Goal: Navigation & Orientation: Find specific page/section

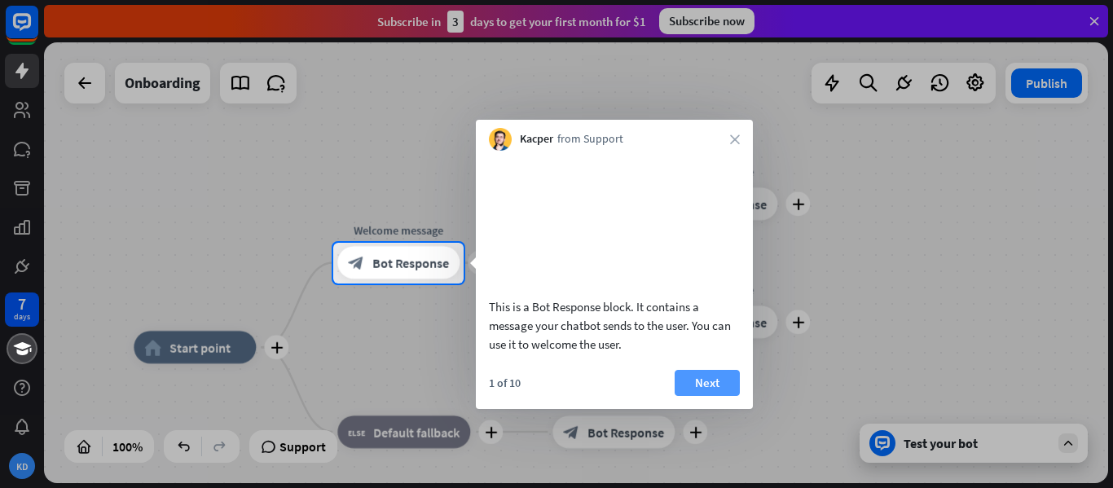
click at [700, 374] on button "Next" at bounding box center [707, 383] width 65 height 26
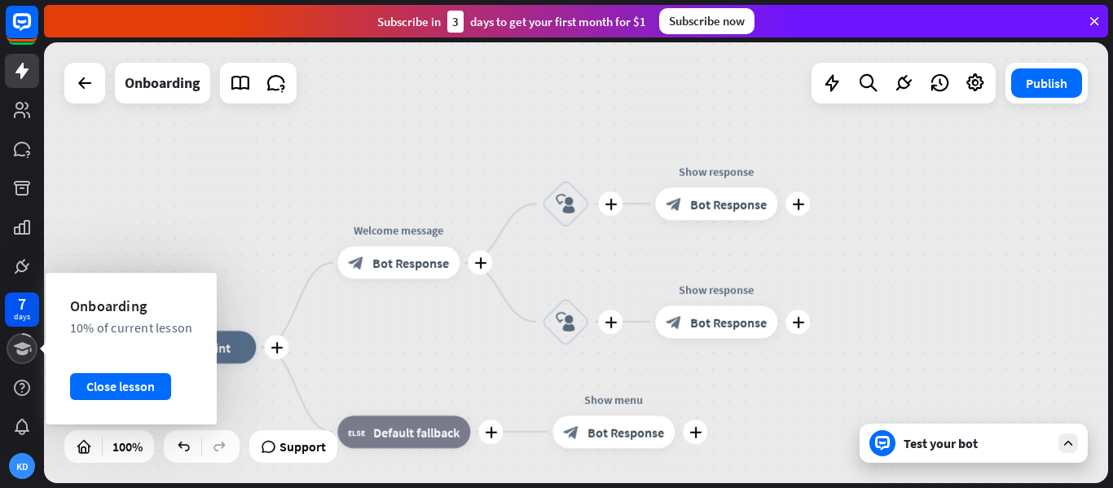
click at [26, 341] on icon at bounding box center [22, 349] width 20 height 20
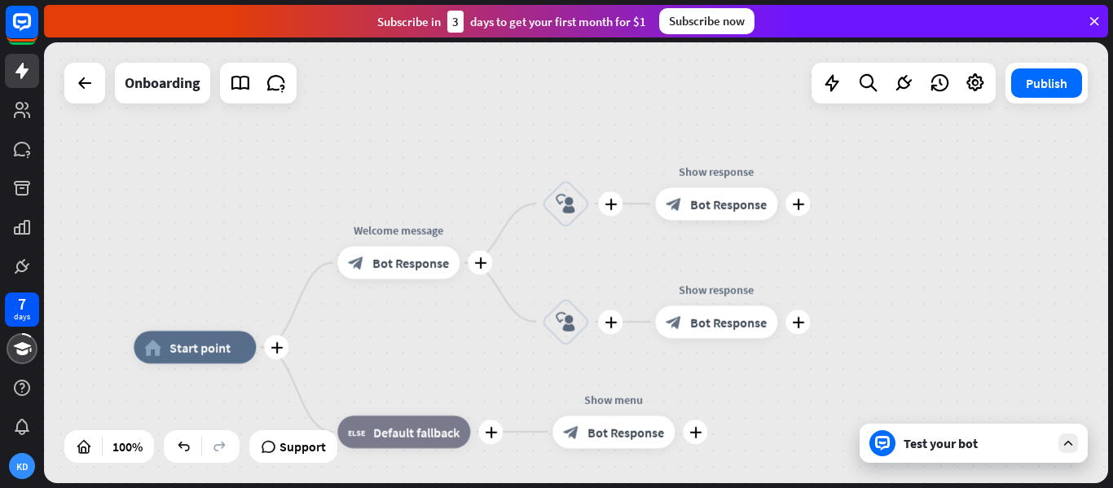
click at [86, 99] on div at bounding box center [84, 83] width 41 height 41
click at [83, 74] on icon at bounding box center [85, 83] width 20 height 20
click at [187, 350] on span "Start point" at bounding box center [200, 347] width 61 height 16
click at [15, 104] on icon at bounding box center [22, 110] width 20 height 20
click at [24, 462] on div "KD" at bounding box center [22, 466] width 26 height 26
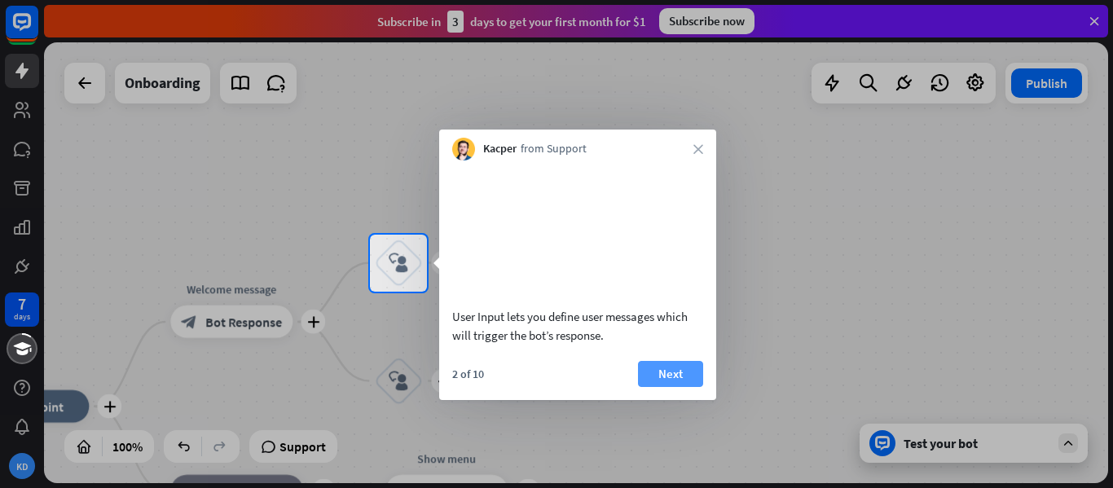
click at [667, 363] on button "Next" at bounding box center [670, 374] width 65 height 26
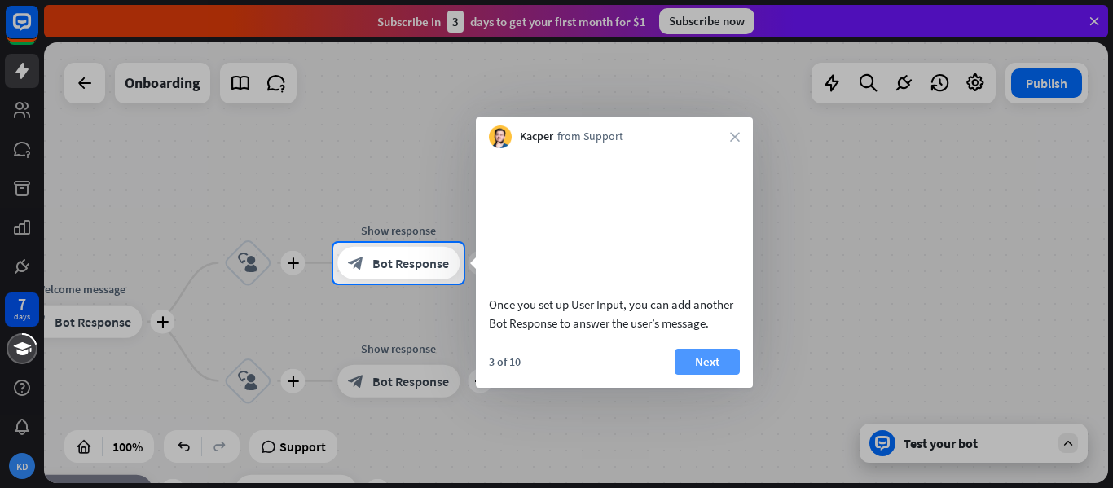
click at [705, 375] on button "Next" at bounding box center [707, 362] width 65 height 26
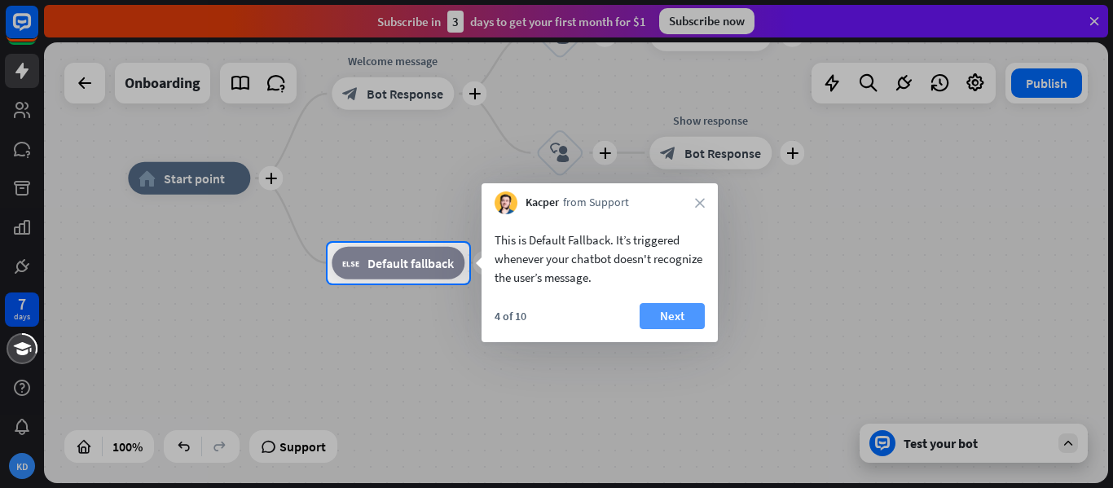
click at [678, 312] on button "Next" at bounding box center [672, 316] width 65 height 26
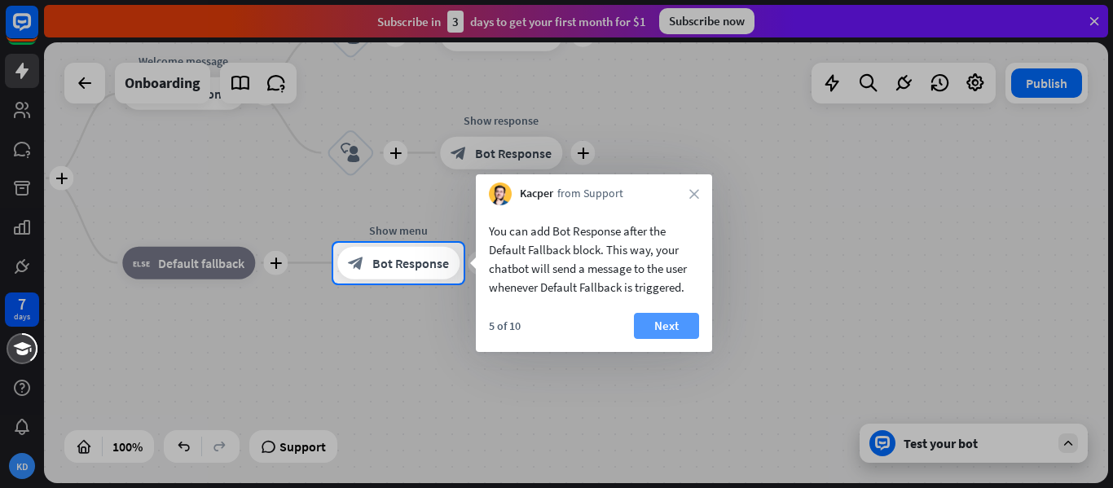
click at [667, 324] on button "Next" at bounding box center [666, 326] width 65 height 26
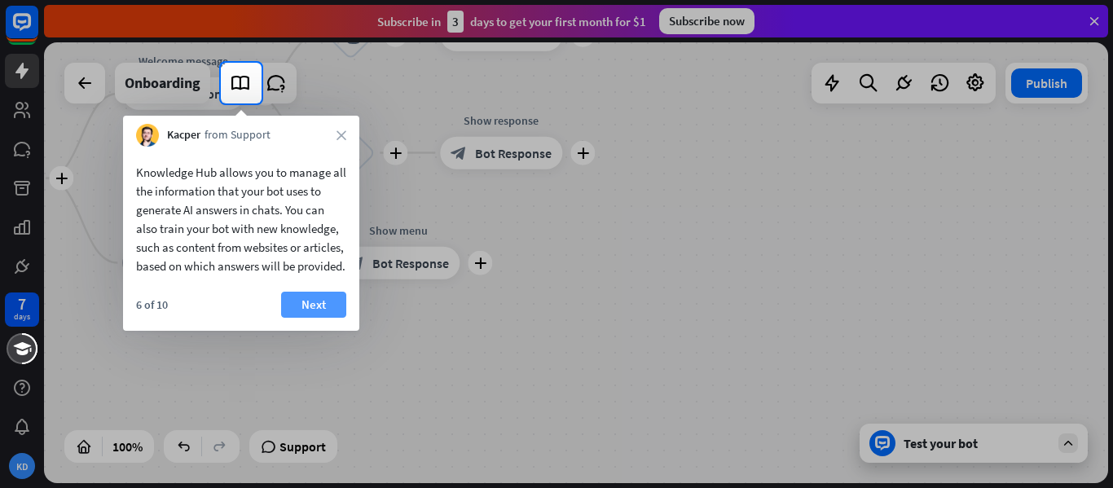
click at [305, 315] on button "Next" at bounding box center [313, 305] width 65 height 26
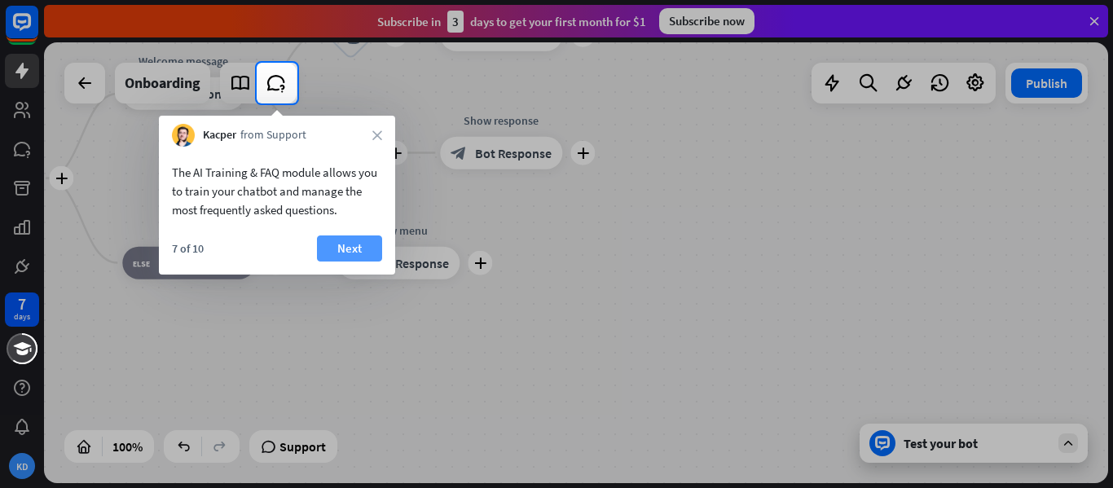
click at [345, 249] on button "Next" at bounding box center [349, 249] width 65 height 26
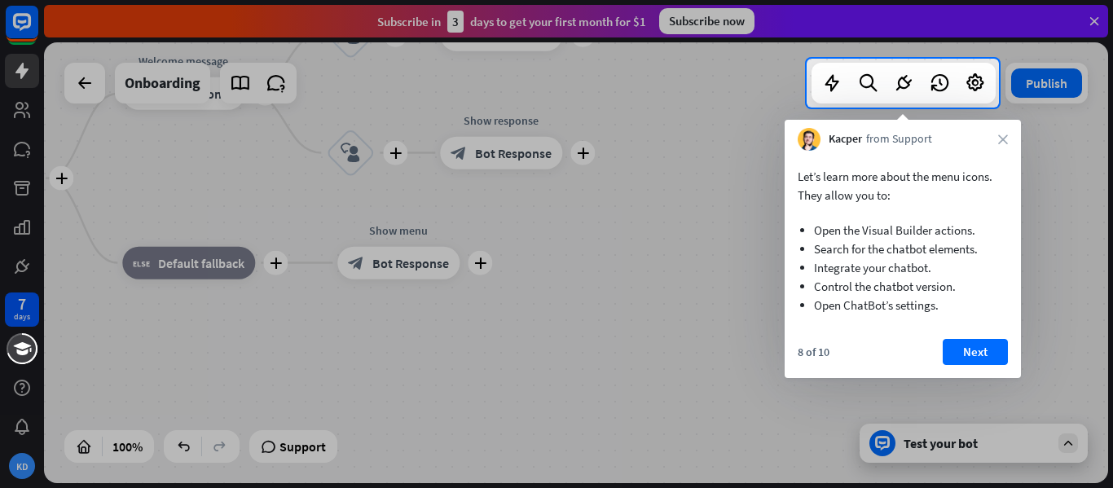
click at [972, 354] on button "Next" at bounding box center [975, 352] width 65 height 26
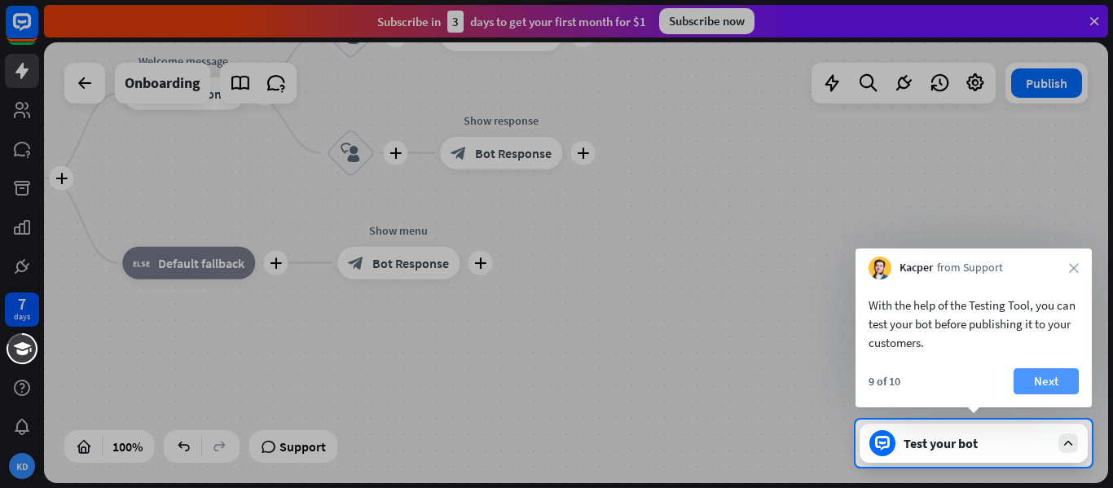
click at [1039, 388] on button "Next" at bounding box center [1046, 381] width 65 height 26
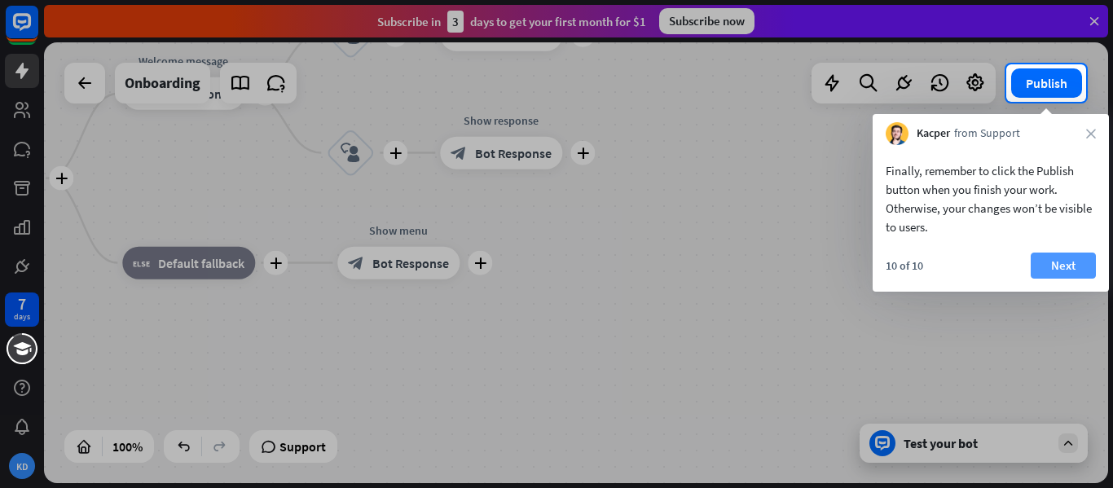
click at [1068, 265] on button "Next" at bounding box center [1063, 266] width 65 height 26
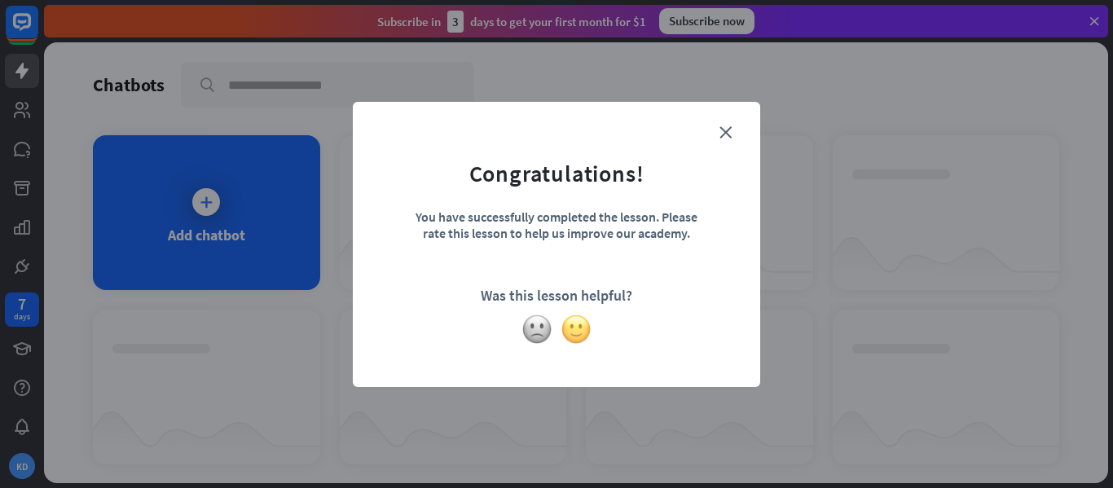
click at [575, 336] on img at bounding box center [576, 329] width 31 height 31
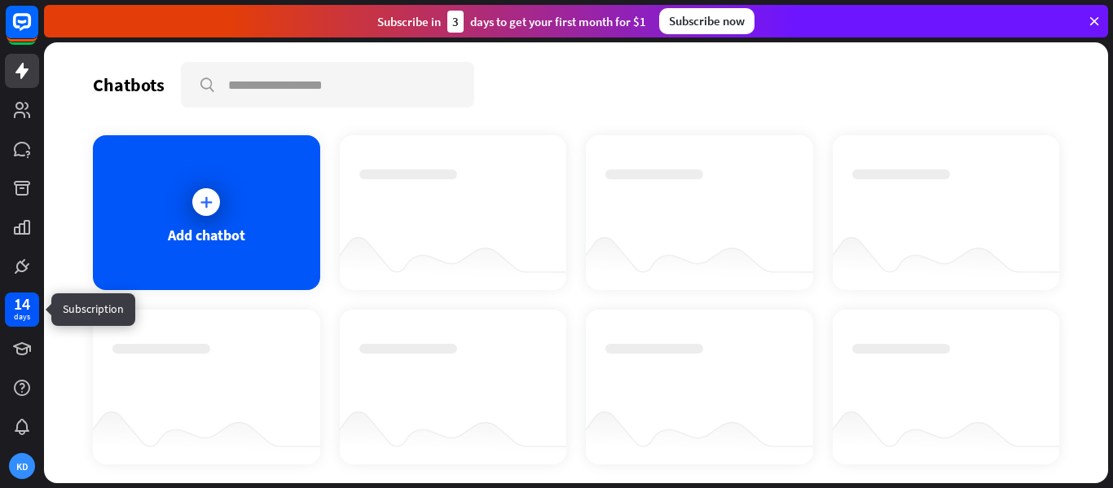
click at [20, 306] on div "14" at bounding box center [22, 304] width 16 height 15
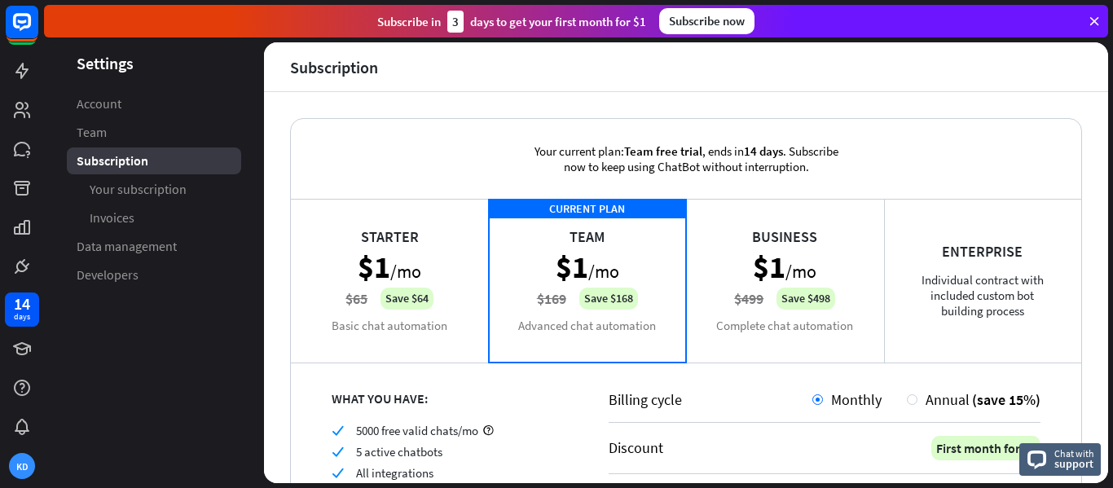
click at [198, 107] on link "Account" at bounding box center [154, 103] width 174 height 27
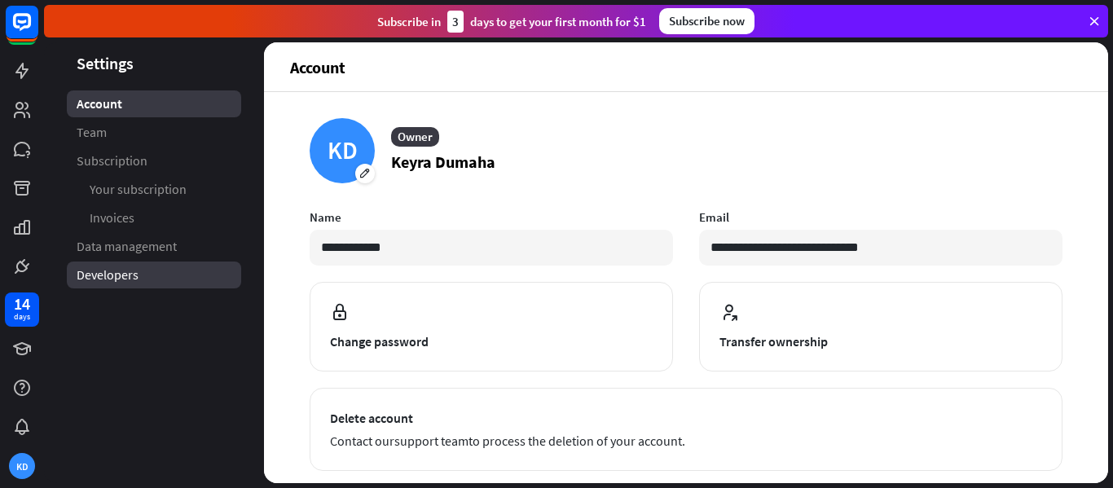
click at [117, 271] on span "Developers" at bounding box center [108, 275] width 62 height 17
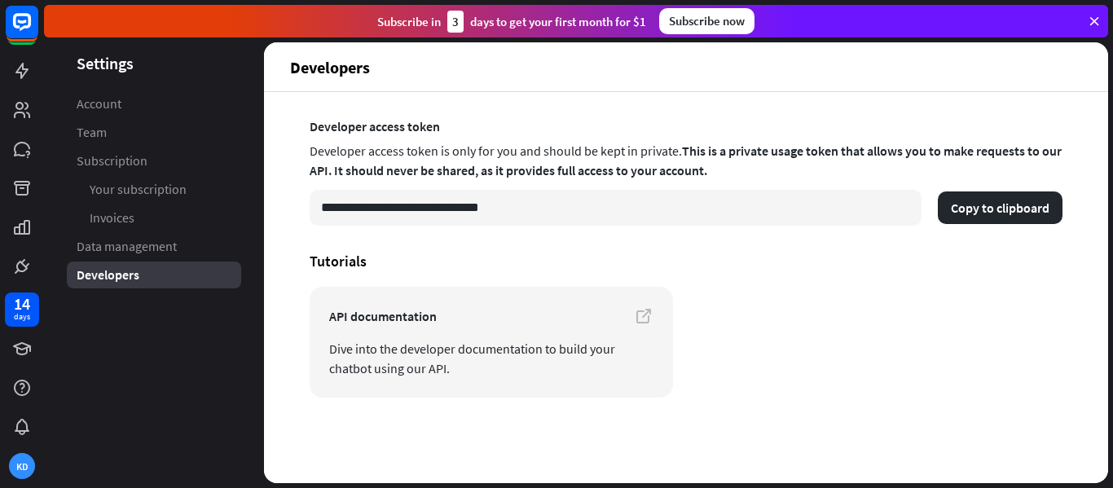
click at [148, 97] on link "Account" at bounding box center [154, 103] width 174 height 27
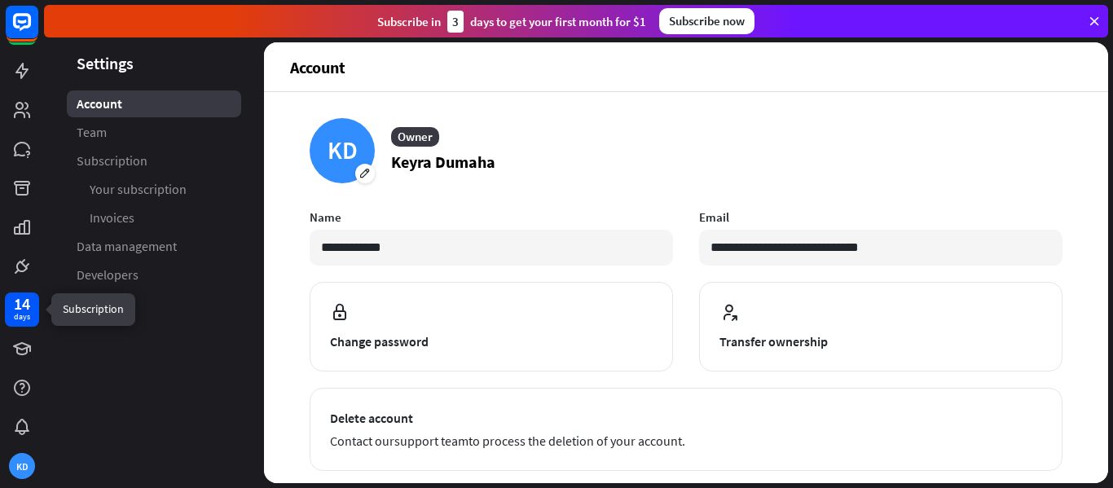
click at [18, 308] on div "14" at bounding box center [22, 304] width 16 height 15
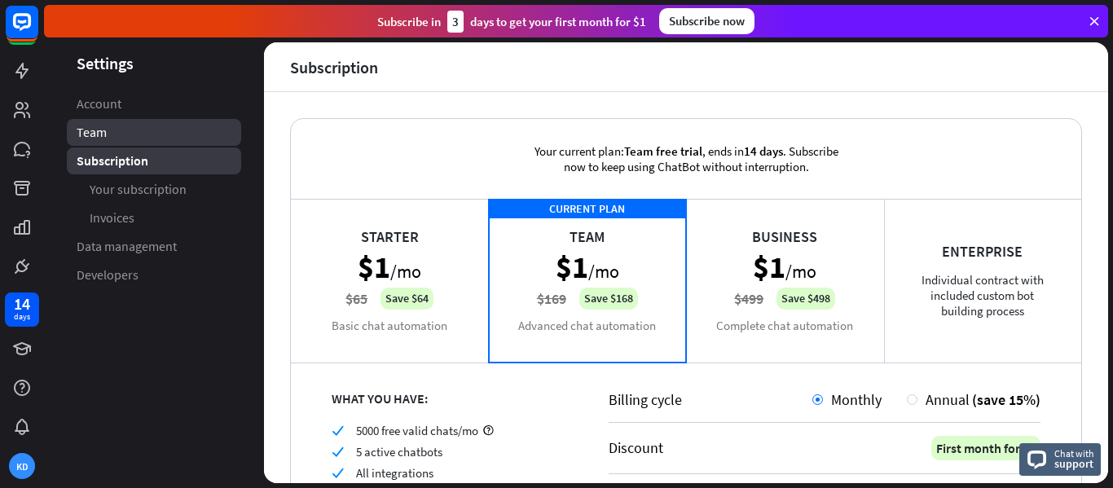
click at [135, 130] on link "Team" at bounding box center [154, 132] width 174 height 27
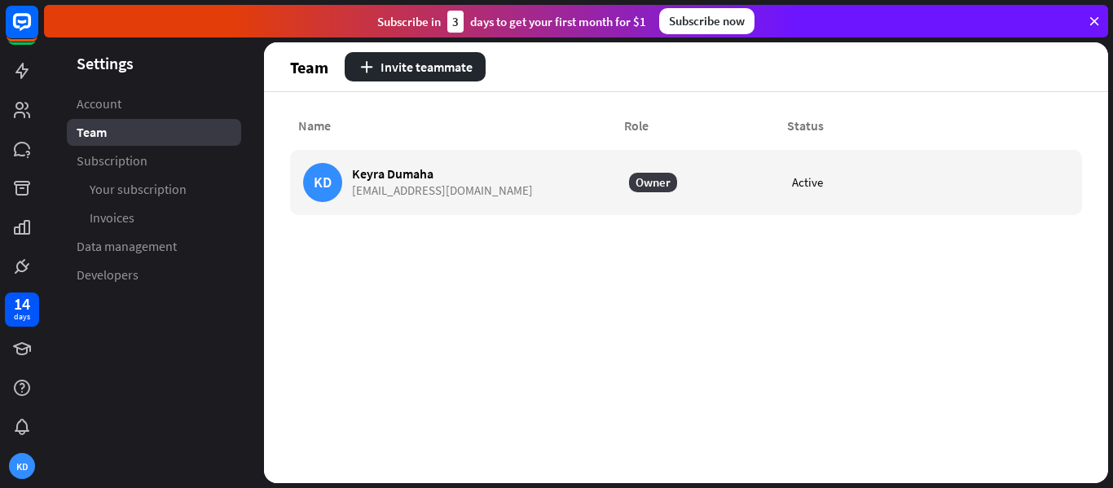
click at [134, 111] on link "Account" at bounding box center [154, 103] width 174 height 27
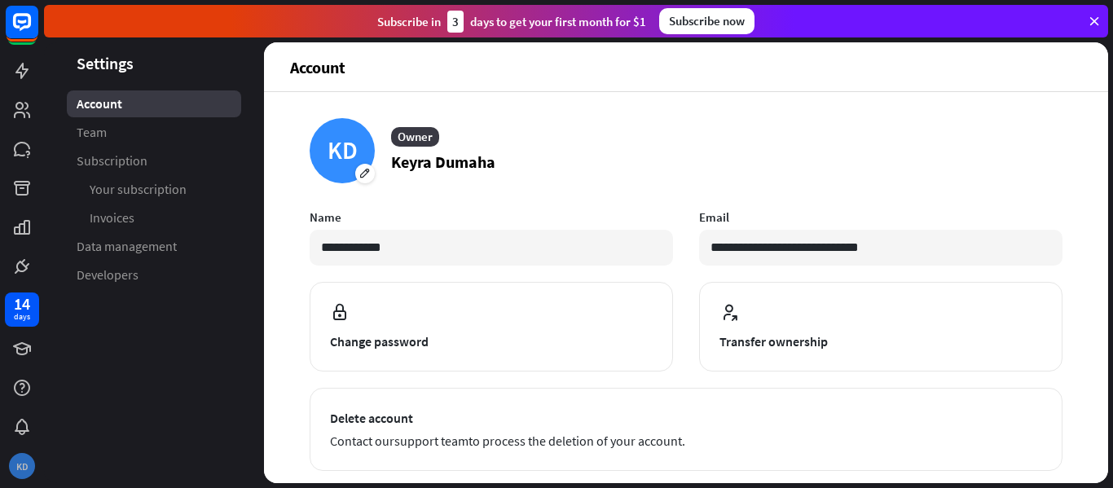
click at [15, 462] on div "KD" at bounding box center [22, 466] width 26 height 26
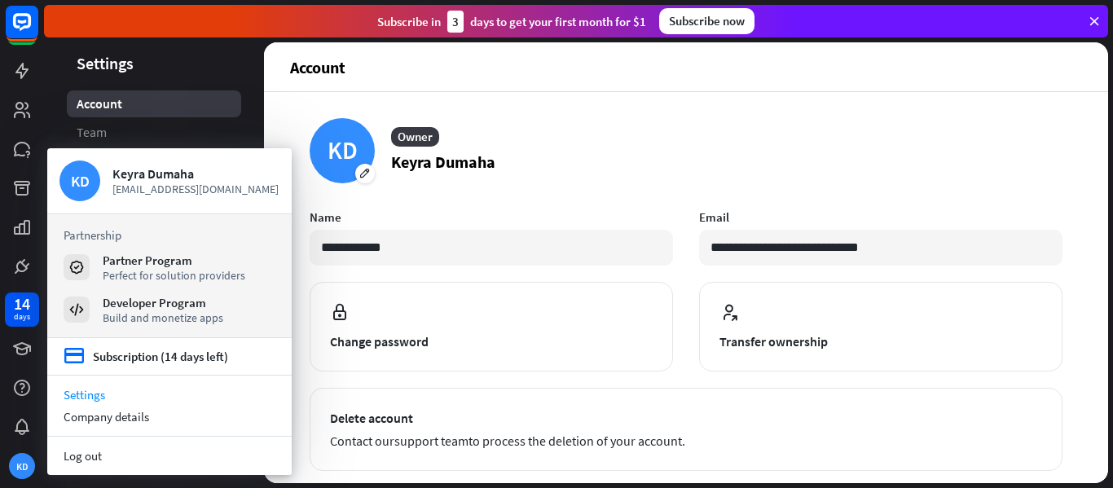
click at [1096, 21] on icon at bounding box center [1094, 21] width 15 height 15
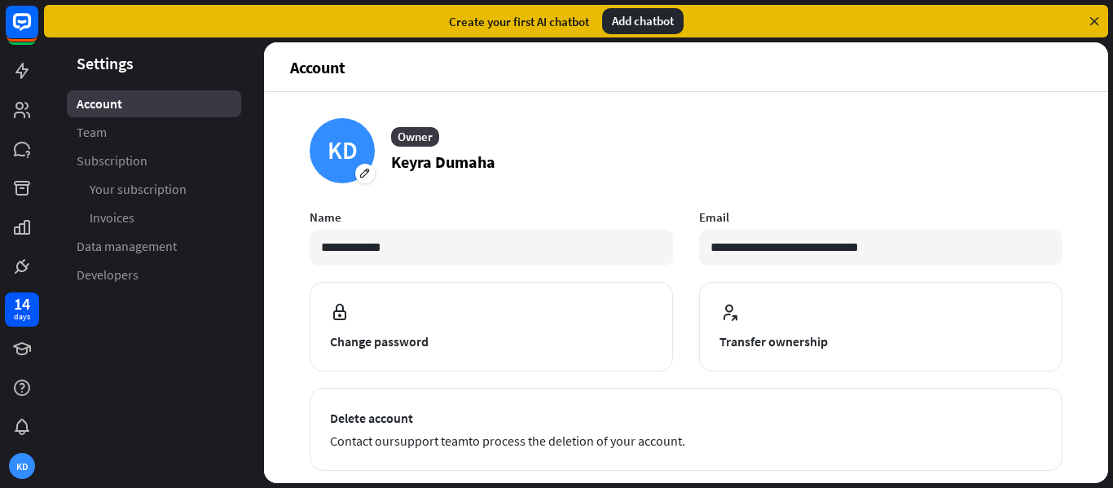
click at [1096, 21] on icon at bounding box center [1094, 21] width 15 height 15
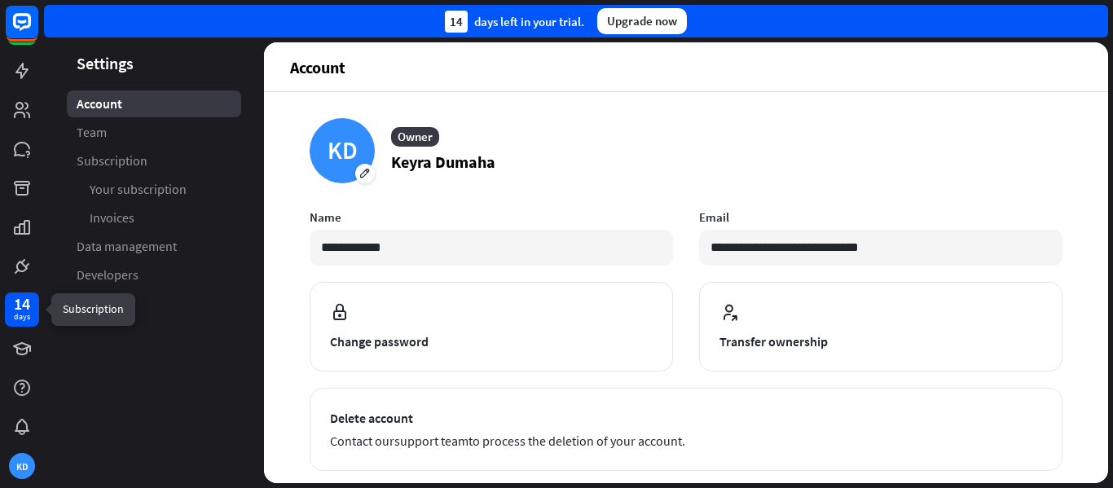
click at [20, 318] on div "days" at bounding box center [22, 316] width 16 height 11
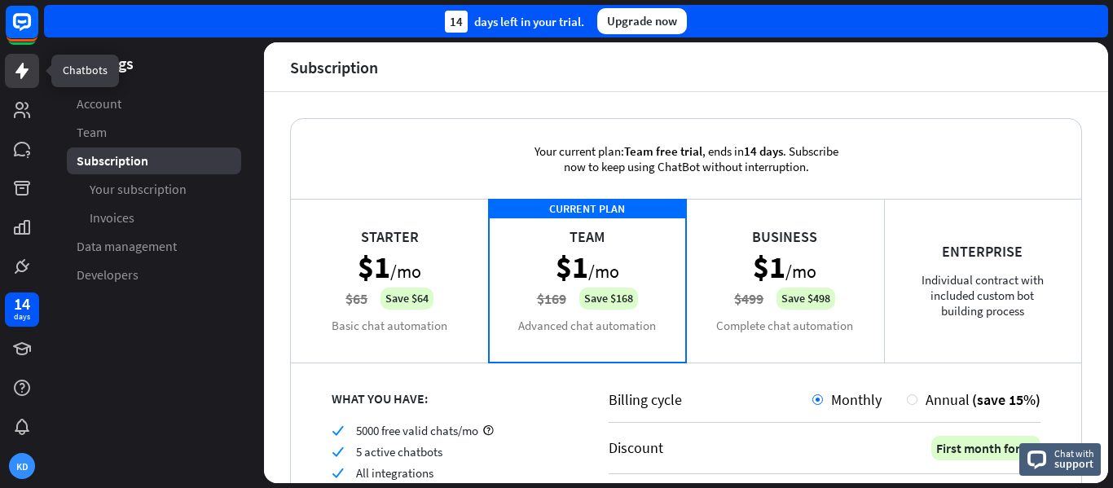
click at [21, 68] on icon at bounding box center [21, 71] width 13 height 16
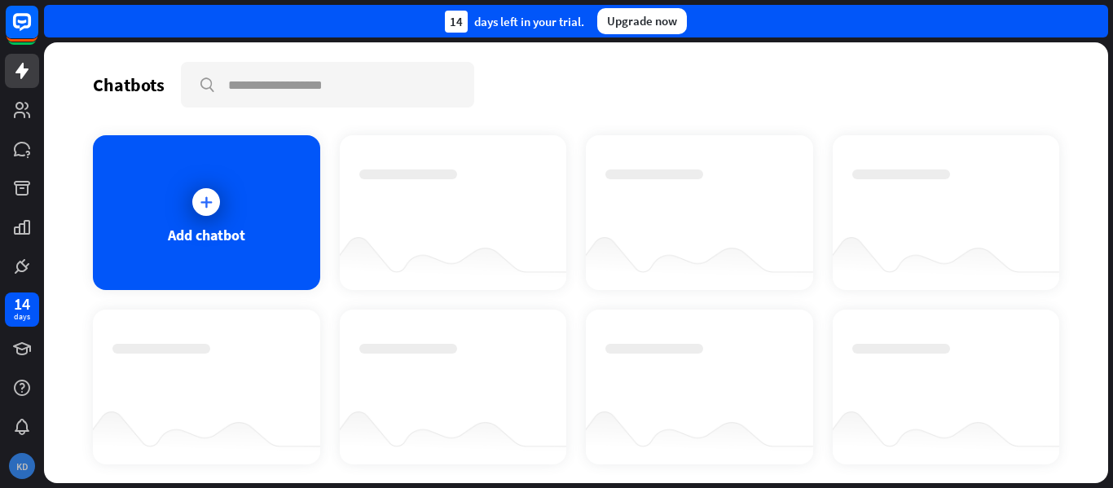
click at [19, 458] on div "KD" at bounding box center [22, 466] width 26 height 26
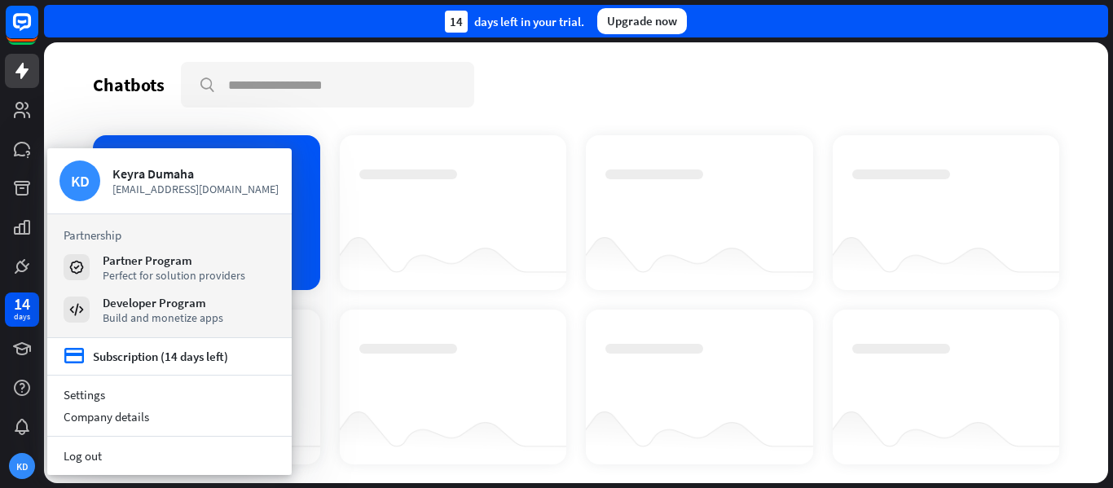
click at [65, 123] on div "Chatbots search Add chatbot Get started How to start building your chatbots Wat…" at bounding box center [576, 262] width 1064 height 441
